Goal: Task Accomplishment & Management: Manage account settings

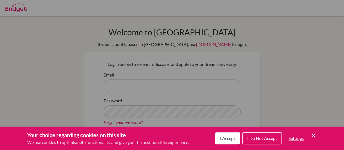
click at [228, 141] on button "I Accept" at bounding box center [227, 138] width 25 height 12
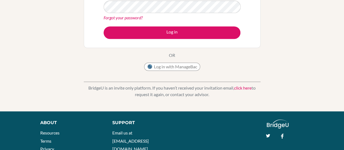
scroll to position [105, 0]
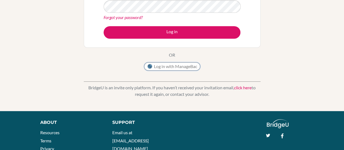
click at [180, 64] on button "Log in with ManageBac" at bounding box center [172, 66] width 56 height 8
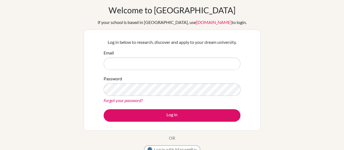
scroll to position [22, 0]
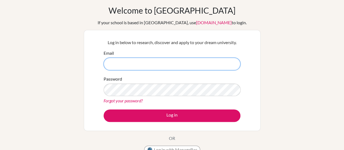
click at [115, 61] on input "Email" at bounding box center [171, 64] width 137 height 12
type input "[EMAIL_ADDRESS][DOMAIN_NAME]"
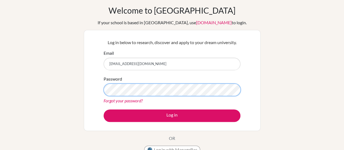
click at [103, 109] on button "Log in" at bounding box center [171, 115] width 137 height 12
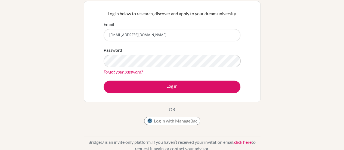
scroll to position [51, 0]
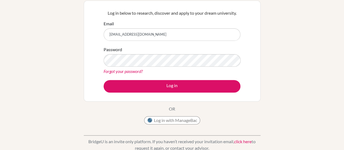
click at [117, 71] on link "Forgot your password?" at bounding box center [122, 70] width 39 height 5
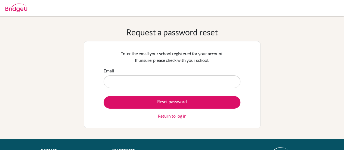
type input "a"
type input "[EMAIL_ADDRESS][DOMAIN_NAME]"
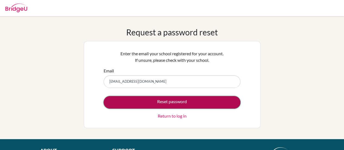
click at [137, 100] on button "Reset password" at bounding box center [171, 102] width 137 height 12
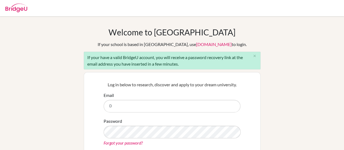
type input "[EMAIL_ADDRESS][DOMAIN_NAME]"
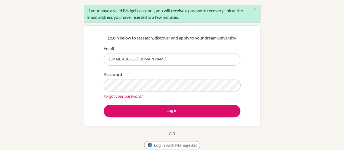
scroll to position [47, 0]
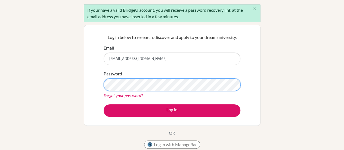
click at [103, 104] on button "Log in" at bounding box center [171, 110] width 137 height 12
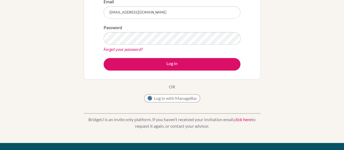
scroll to position [73, 0]
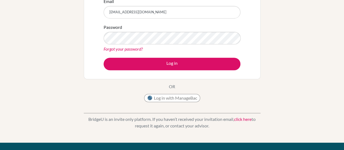
click at [111, 47] on link "Forgot your password?" at bounding box center [122, 48] width 39 height 5
